Goal: Task Accomplishment & Management: Complete application form

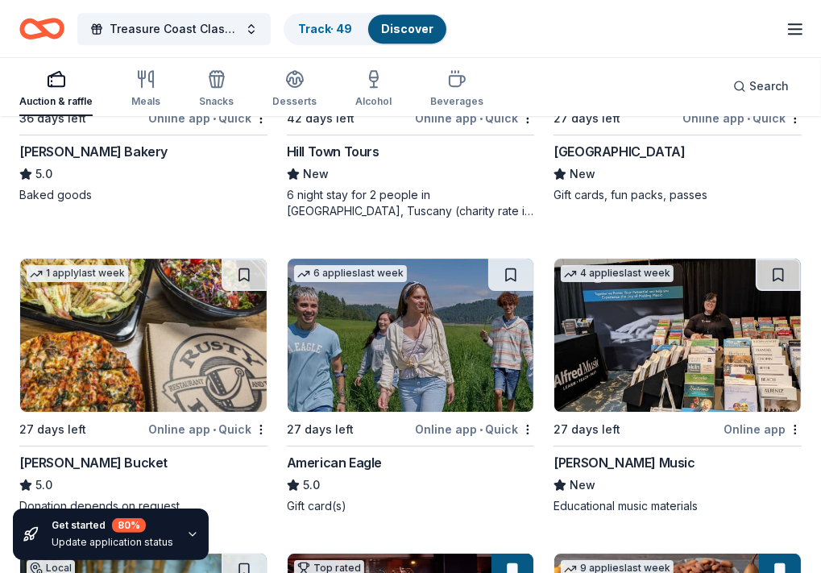
scroll to position [3444, 0]
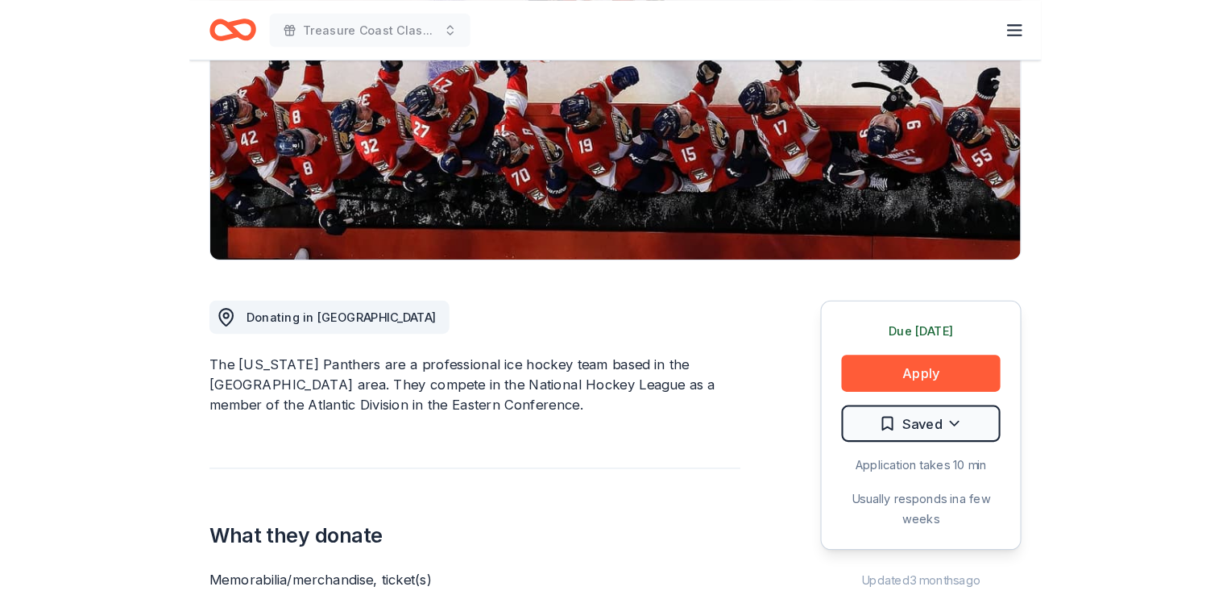
scroll to position [322, 0]
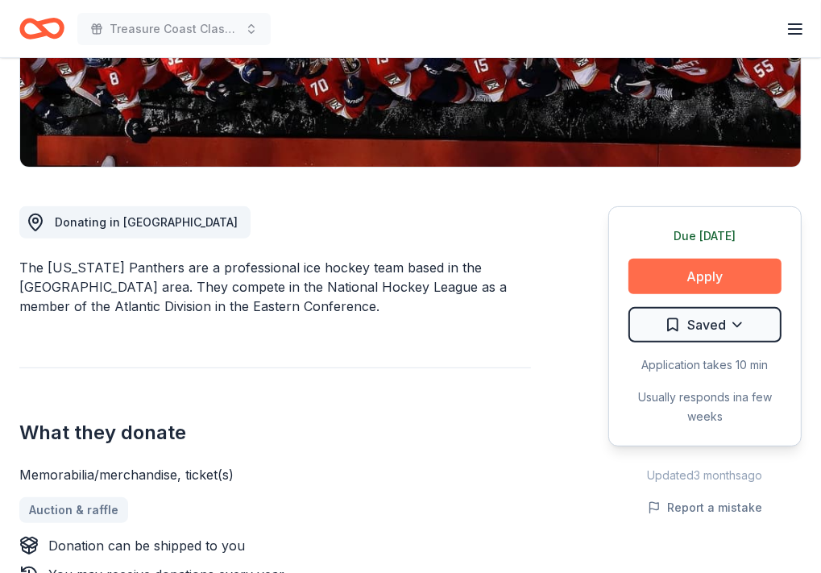
click at [669, 286] on button "Apply" at bounding box center [704, 276] width 153 height 35
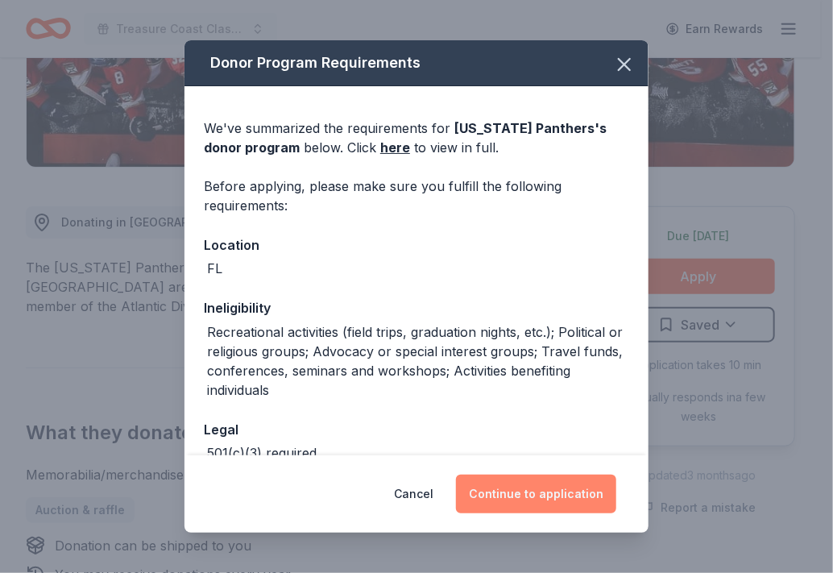
click at [533, 503] on button "Continue to application" at bounding box center [536, 494] width 160 height 39
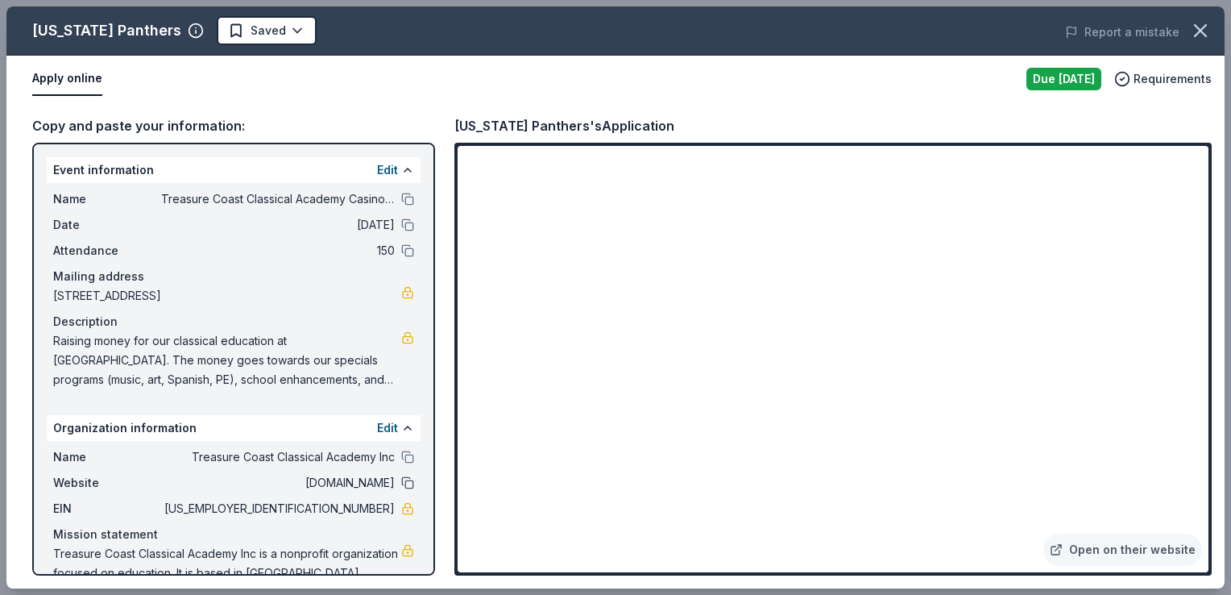
click at [401, 484] on button at bounding box center [407, 482] width 13 height 13
